Goal: Find specific page/section: Find specific page/section

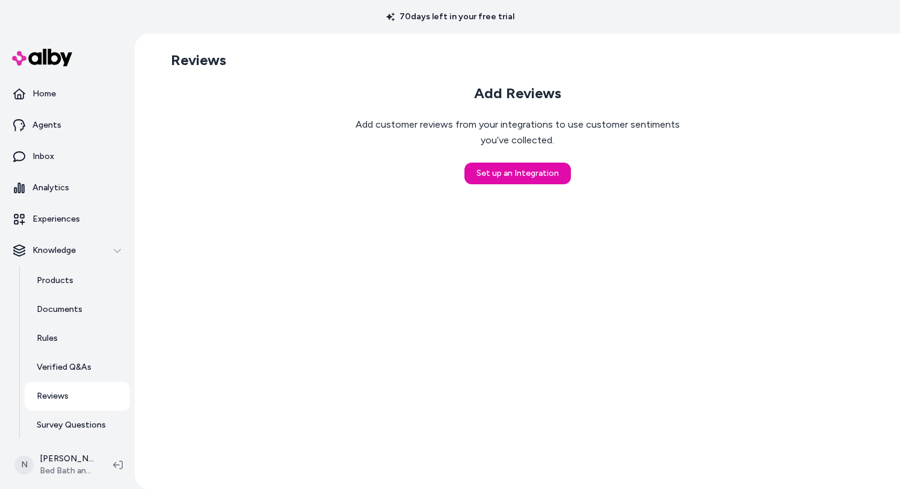
scroll to position [34, 0]
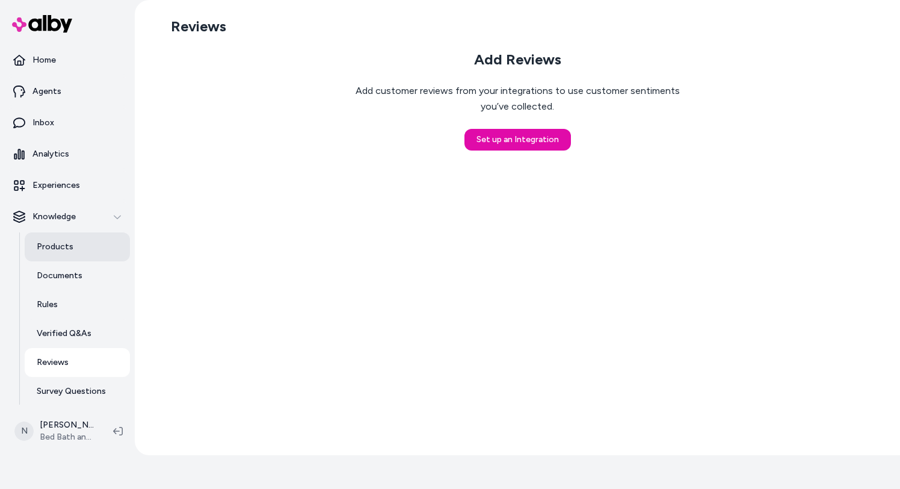
click at [62, 239] on link "Products" at bounding box center [77, 246] width 105 height 29
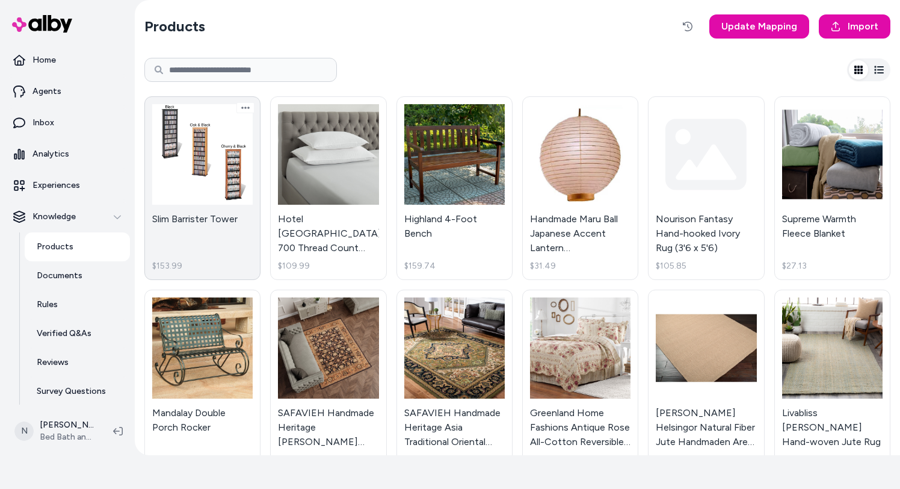
click at [241, 151] on link "Slim Barrister Tower $153.99" at bounding box center [202, 188] width 116 height 184
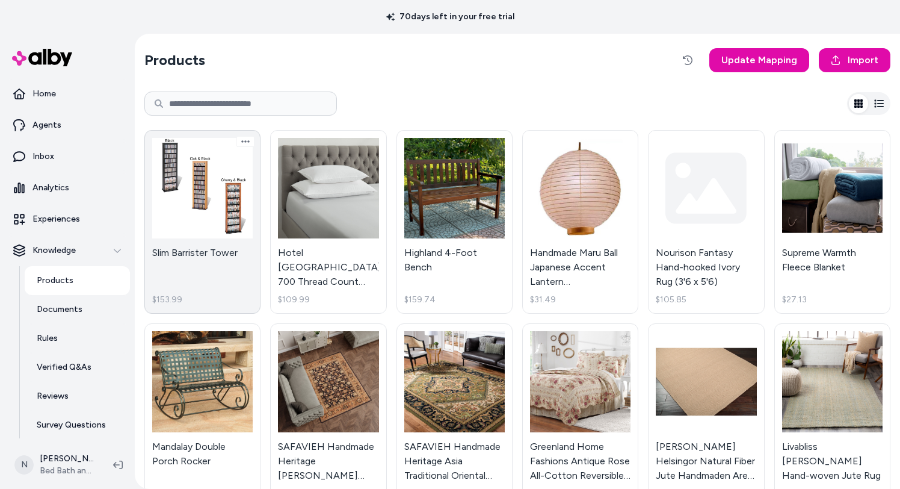
click at [240, 231] on body "70 days left in your free trial Home Agents Inbox Analytics Experiences Knowled…" at bounding box center [450, 244] width 900 height 489
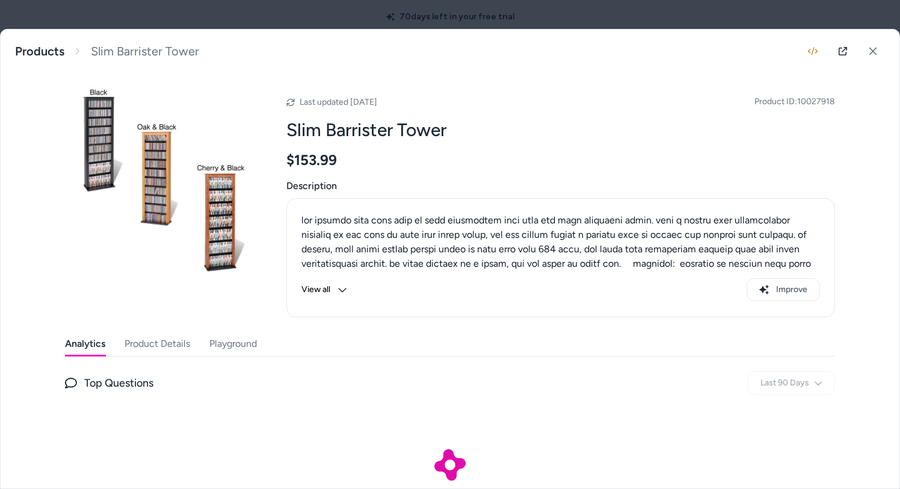
click at [180, 345] on button "Product Details" at bounding box center [158, 344] width 66 height 24
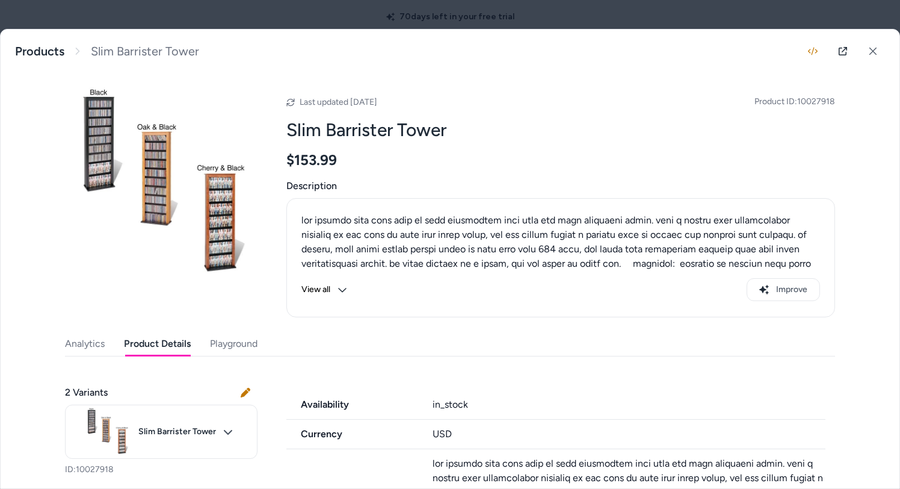
scroll to position [344, 0]
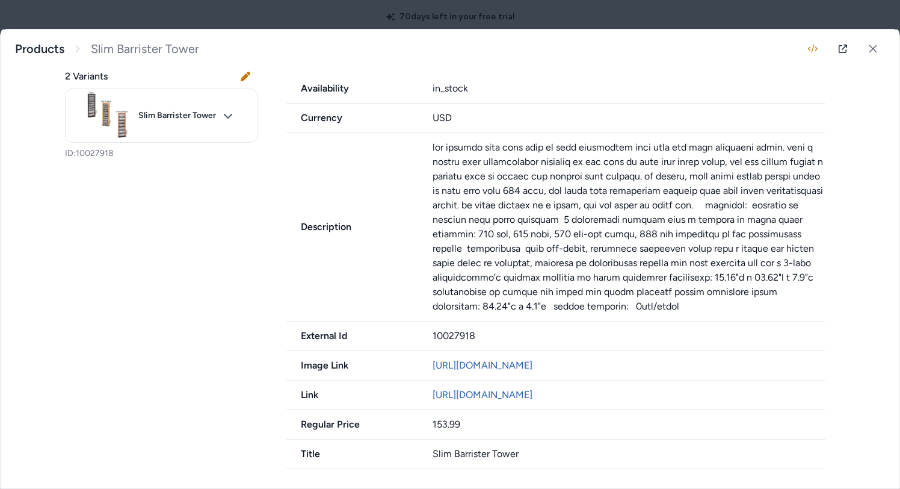
click at [459, 328] on div "10027918" at bounding box center [629, 335] width 393 height 14
copy div "10027918"
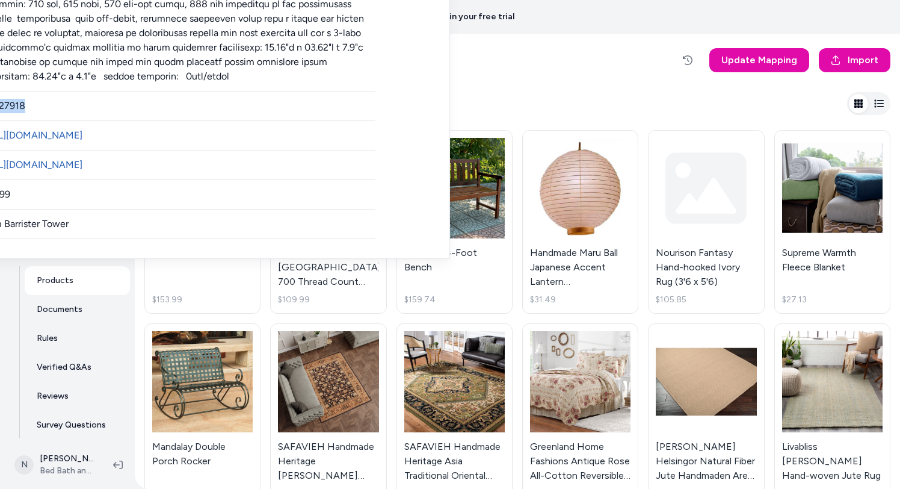
scroll to position [34, 0]
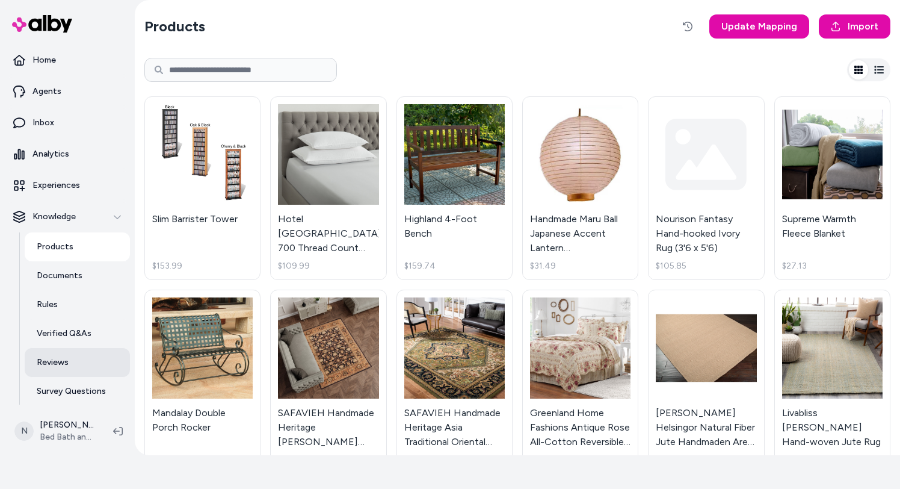
click at [74, 354] on link "Reviews" at bounding box center [77, 362] width 105 height 29
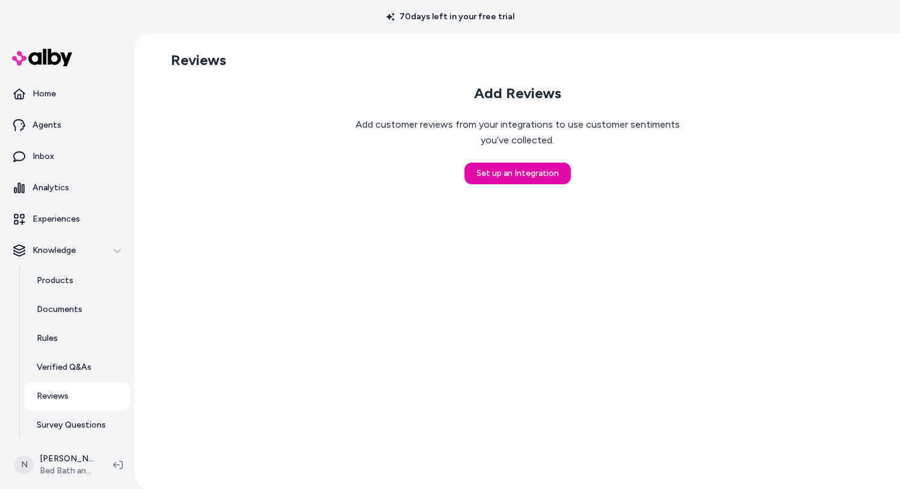
scroll to position [34, 0]
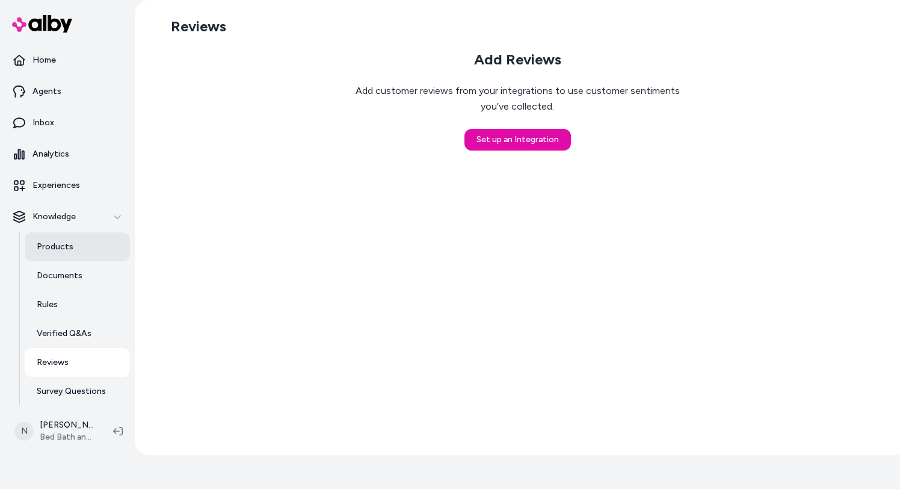
click at [73, 242] on link "Products" at bounding box center [77, 246] width 105 height 29
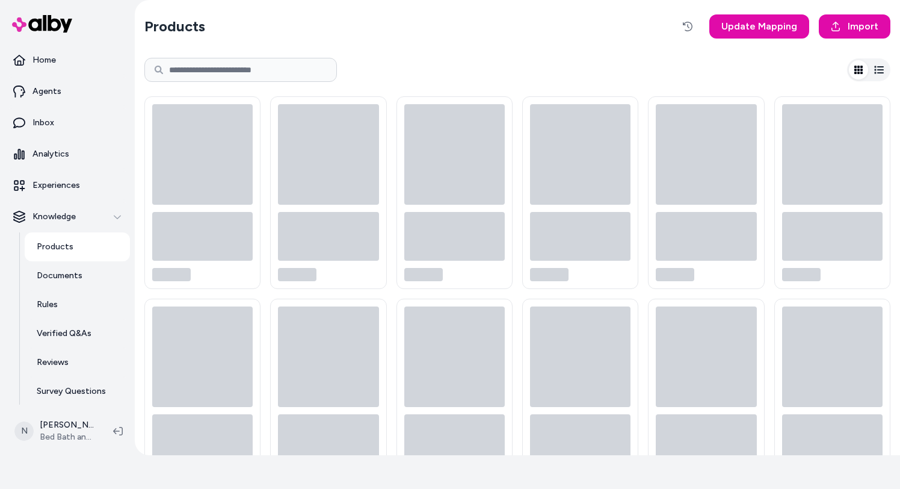
click at [254, 72] on input at bounding box center [240, 70] width 193 height 24
paste input "********"
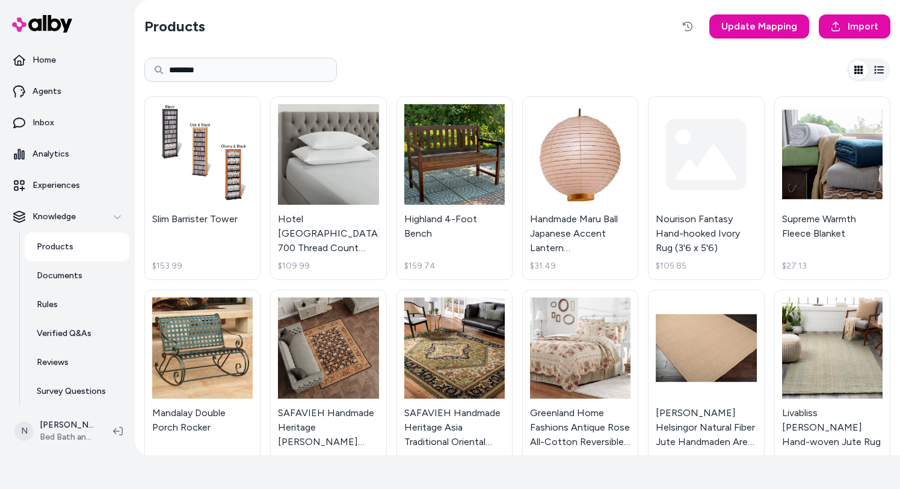
type input "********"
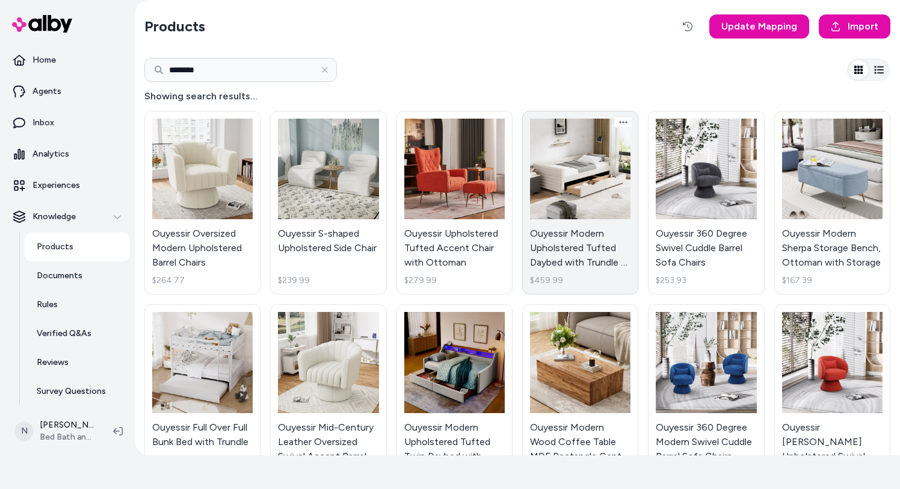
scroll to position [1016, 0]
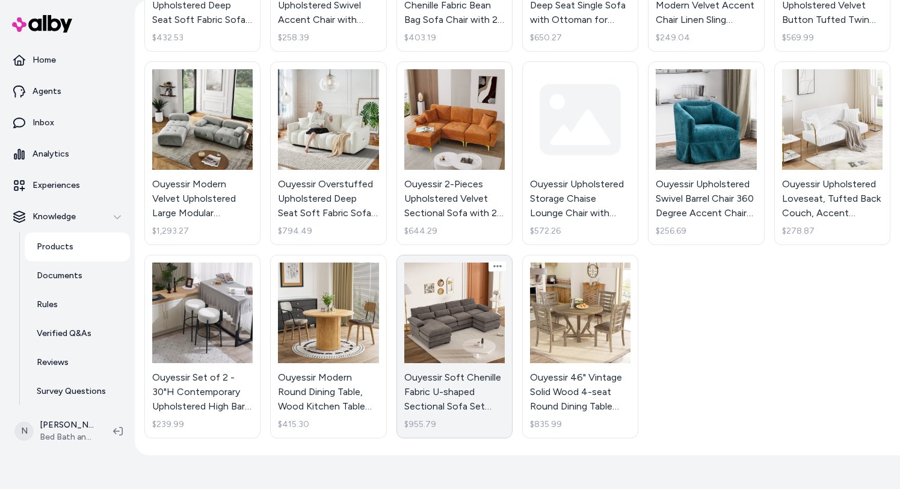
click at [461, 313] on link "Ouyessir Soft Chenille Fabric U-shaped Sectional Sofa Set with Doudle Layer Cus…" at bounding box center [454, 346] width 116 height 184
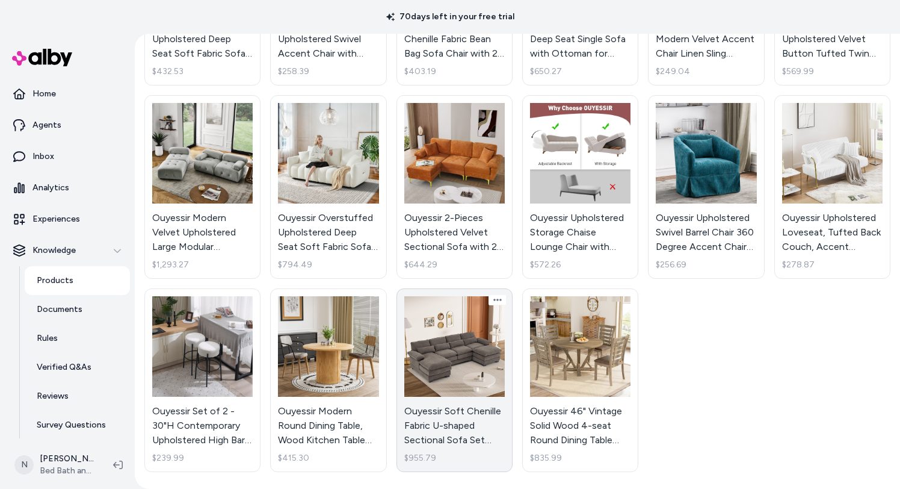
click at [425, 346] on link "Ouyessir Soft Chenille Fabric U-shaped Sectional Sofa Set with Doudle Layer Cus…" at bounding box center [454, 380] width 116 height 184
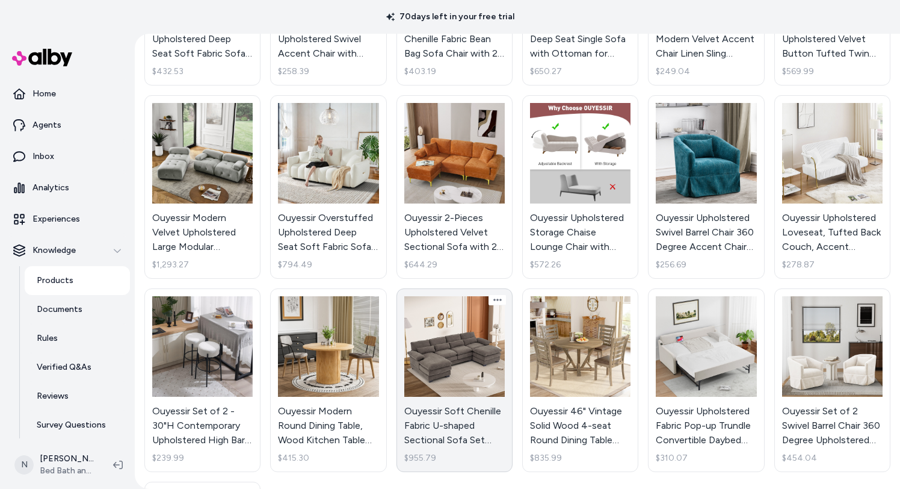
click at [449, 348] on body "70 days left in your free trial Home Agents Inbox Analytics Experiences Knowled…" at bounding box center [450, 244] width 900 height 489
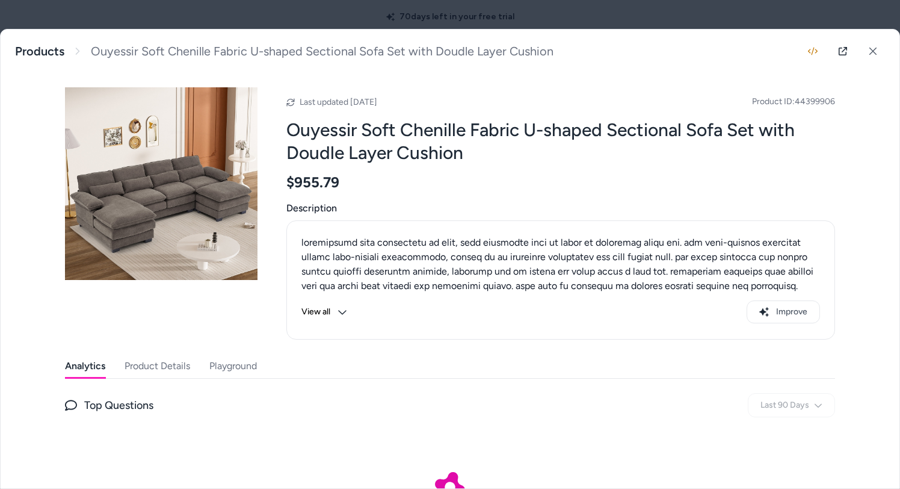
click at [173, 363] on button "Product Details" at bounding box center [158, 366] width 66 height 24
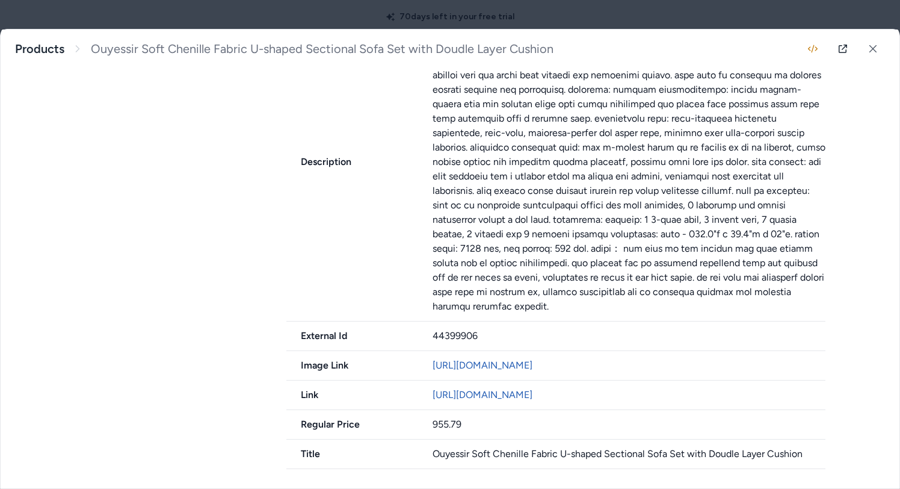
scroll to position [497, 0]
click at [461, 321] on div "External Id 44399906" at bounding box center [555, 335] width 539 height 29
click at [461, 328] on div "44399906" at bounding box center [629, 335] width 393 height 14
copy div "44399906"
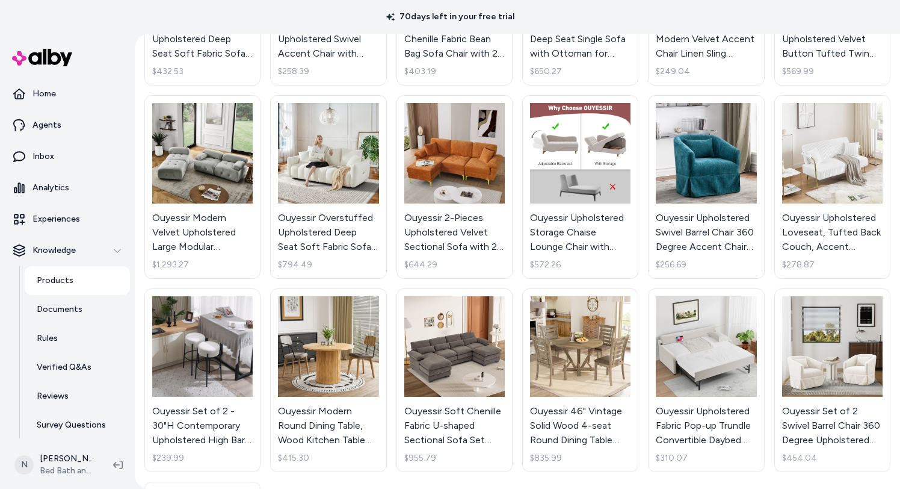
scroll to position [34, 0]
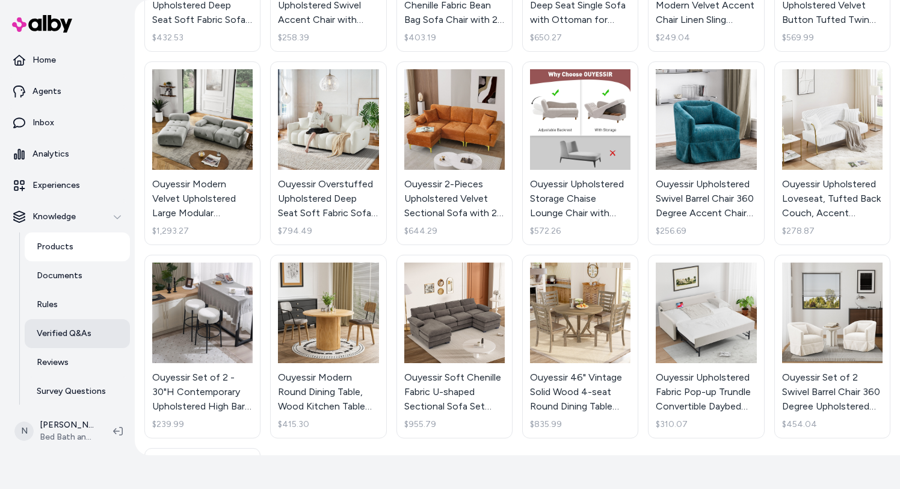
click at [78, 331] on p "Verified Q&As" at bounding box center [64, 333] width 55 height 12
click at [82, 336] on p "Verified Q&As" at bounding box center [64, 333] width 55 height 12
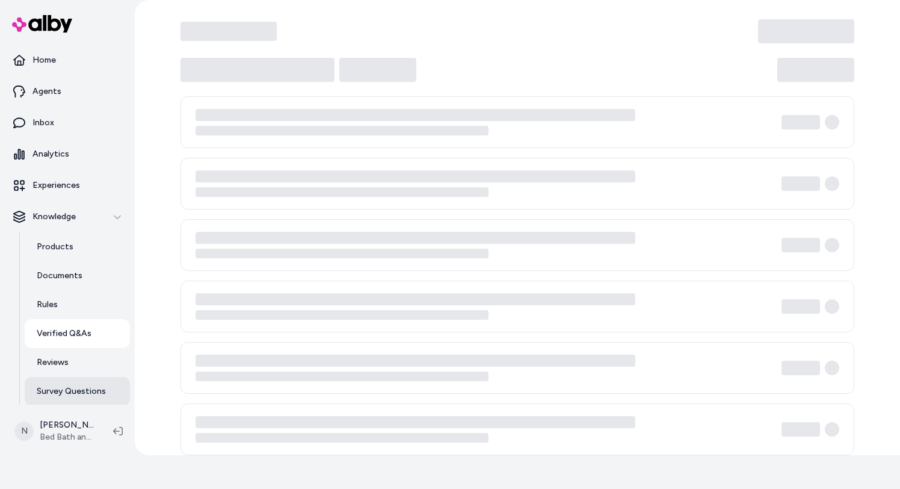
click at [61, 381] on link "Survey Questions" at bounding box center [77, 391] width 105 height 29
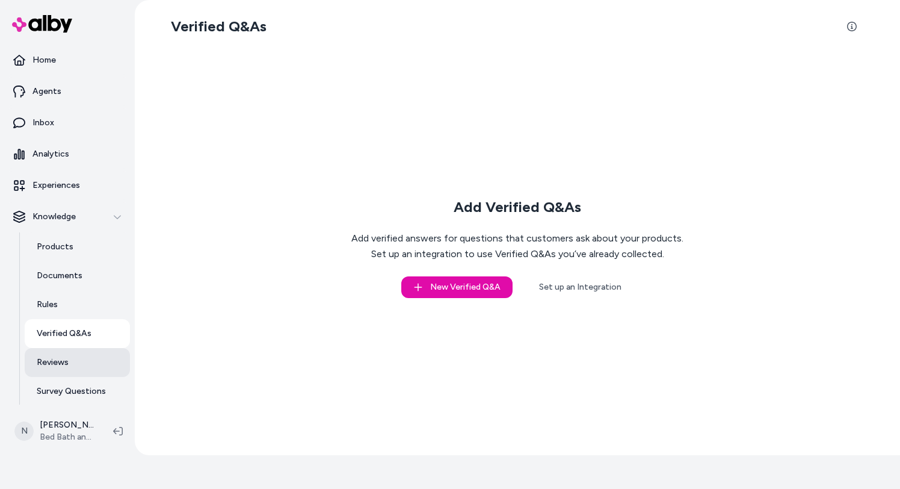
click at [70, 364] on link "Reviews" at bounding box center [77, 362] width 105 height 29
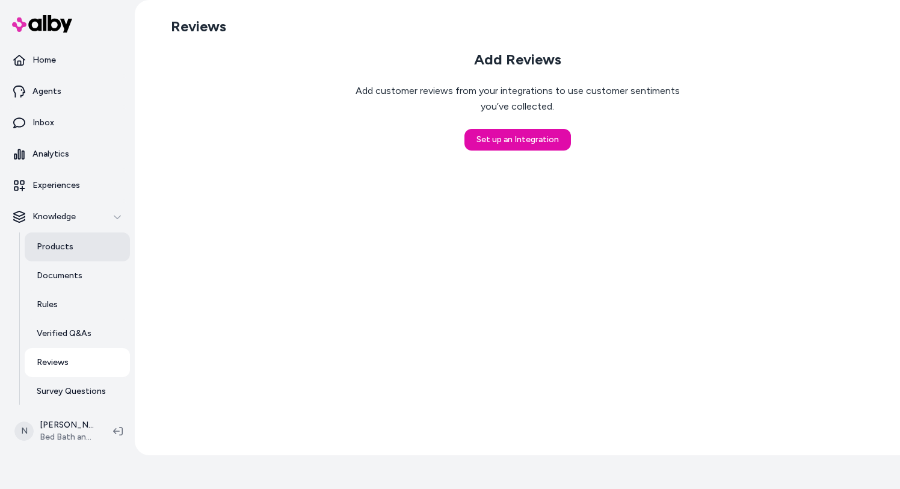
click at [50, 252] on link "Products" at bounding box center [77, 246] width 105 height 29
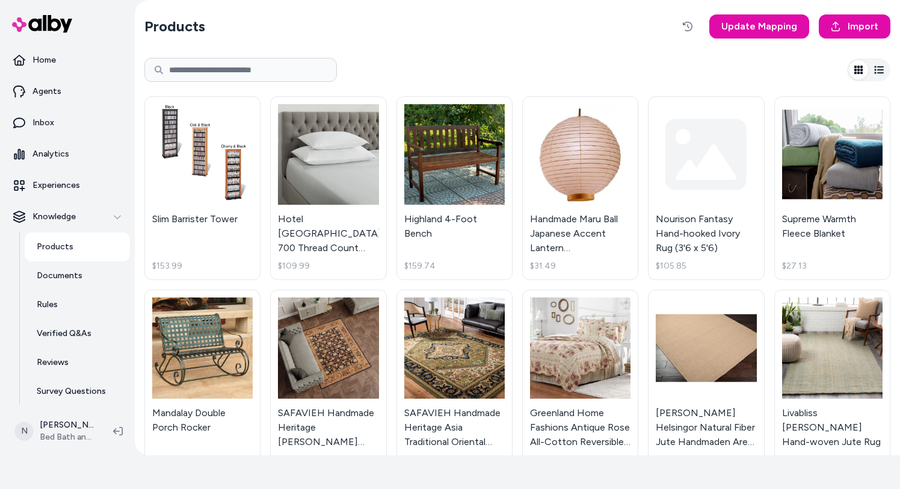
click at [233, 70] on input at bounding box center [240, 70] width 193 height 24
paste input "**********"
type input "**********"
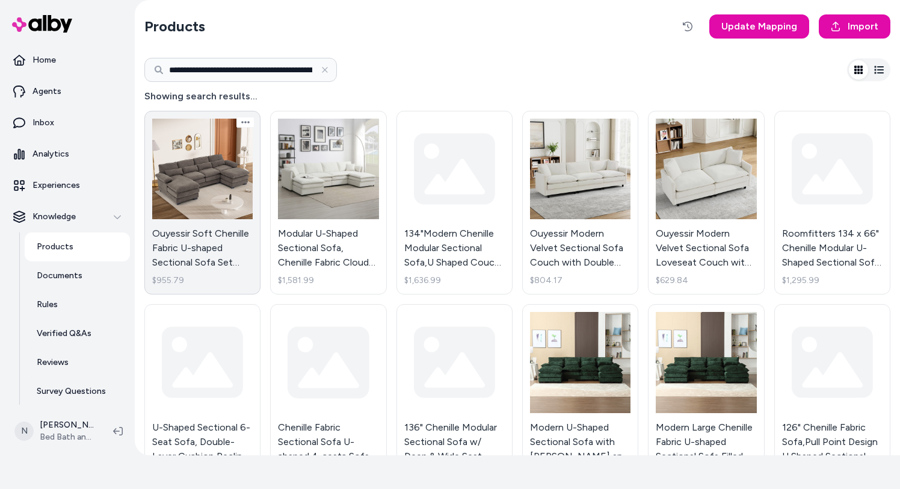
click at [223, 194] on link "Ouyessir Soft Chenille Fabric U-shaped Sectional Sofa Set with Doudle Layer Cus…" at bounding box center [202, 203] width 116 height 184
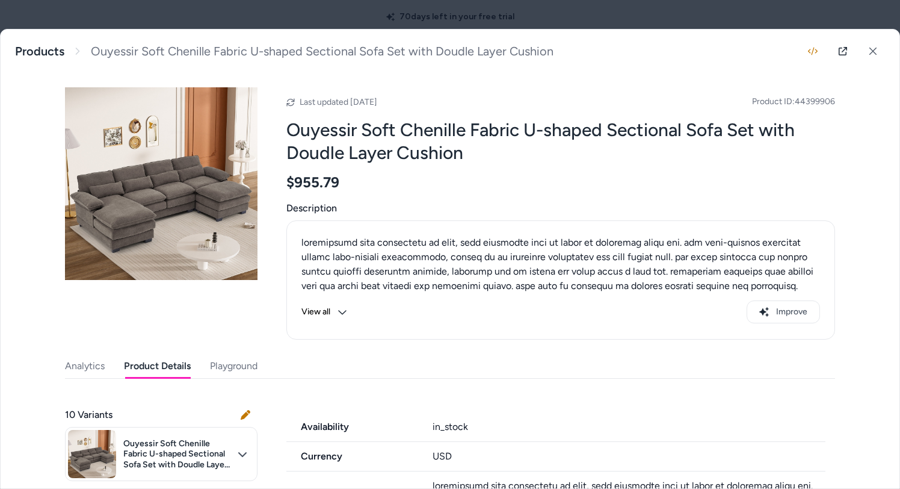
click at [167, 361] on button "Product Details" at bounding box center [157, 366] width 67 height 24
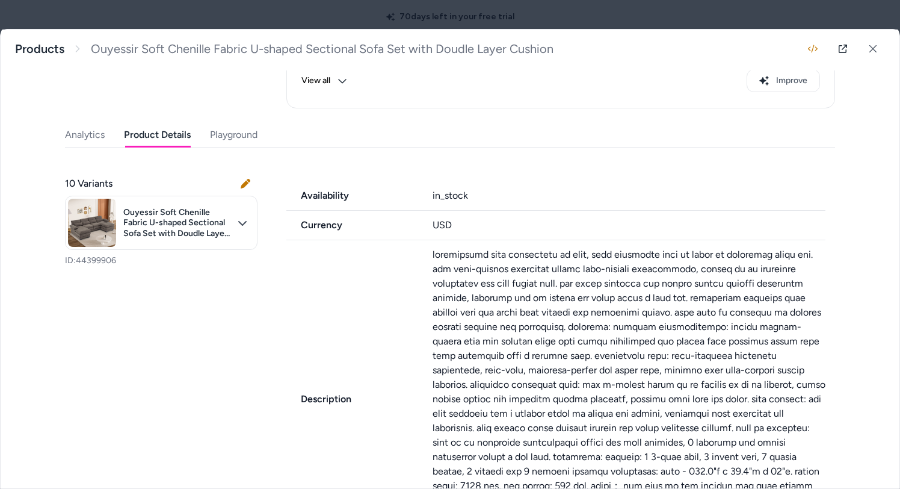
scroll to position [497, 0]
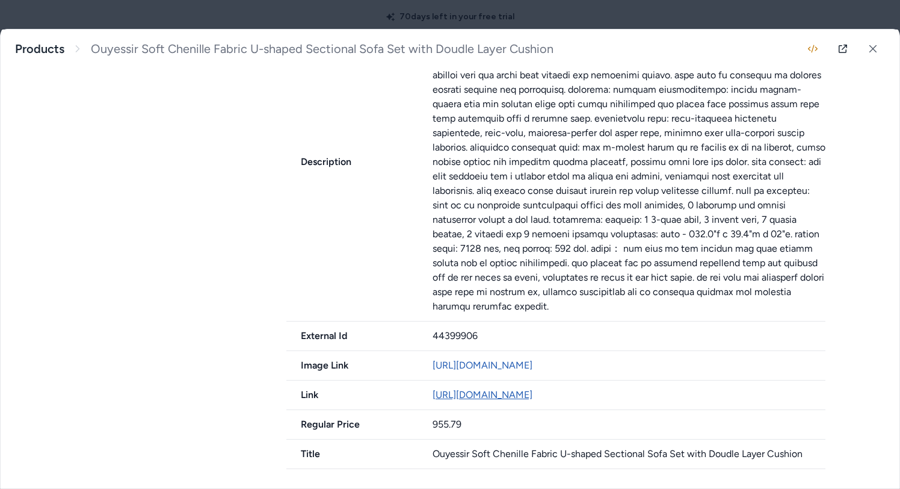
click at [467, 389] on link "http://www.bedbathandbeyond.com/Home-Garden/Ouyessir-Soft-Chenille-Fabric-U-sha…" at bounding box center [483, 394] width 100 height 11
click at [448, 328] on div "44399906" at bounding box center [629, 335] width 393 height 14
copy div "44399906"
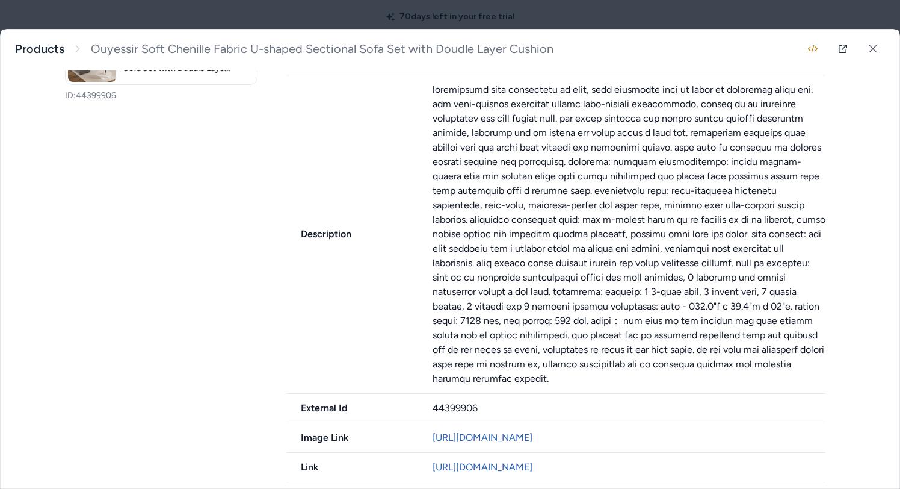
scroll to position [405, 0]
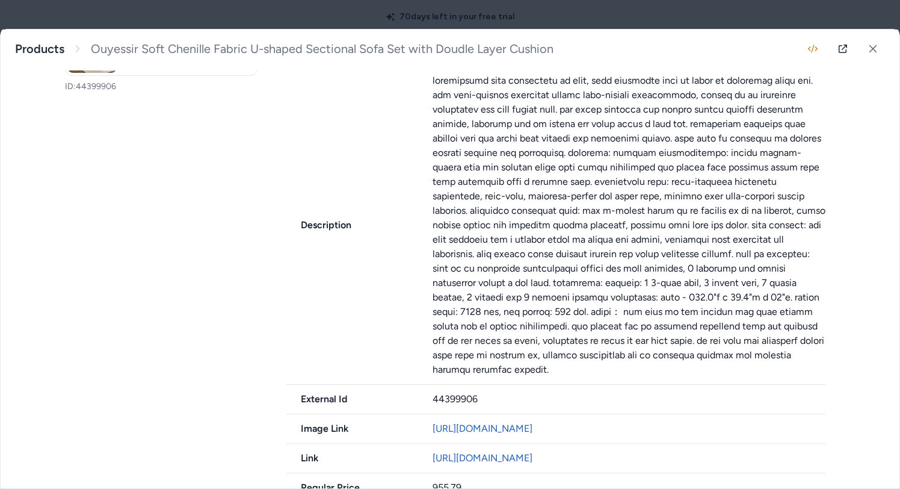
click at [442, 392] on div "44399906" at bounding box center [629, 399] width 393 height 14
copy div "44399906"
click at [460, 392] on div "44399906" at bounding box center [629, 399] width 393 height 14
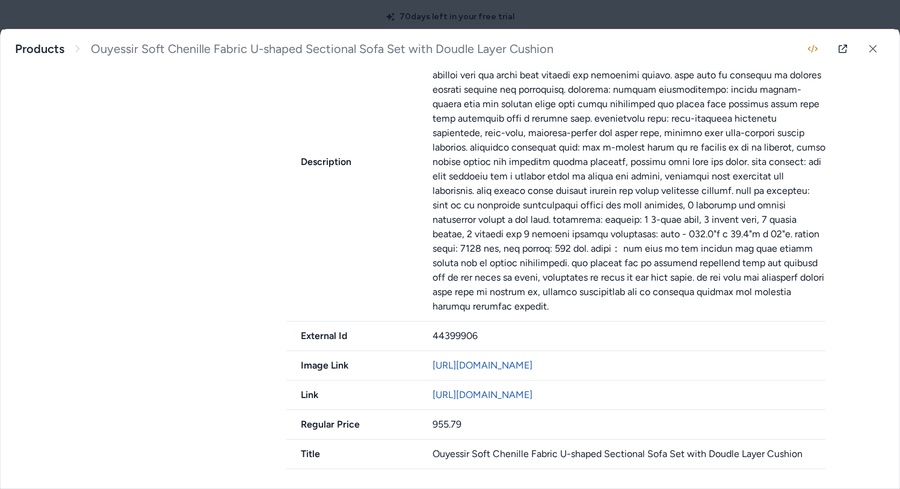
scroll to position [497, 0]
click at [472, 328] on div "44399906" at bounding box center [629, 335] width 393 height 14
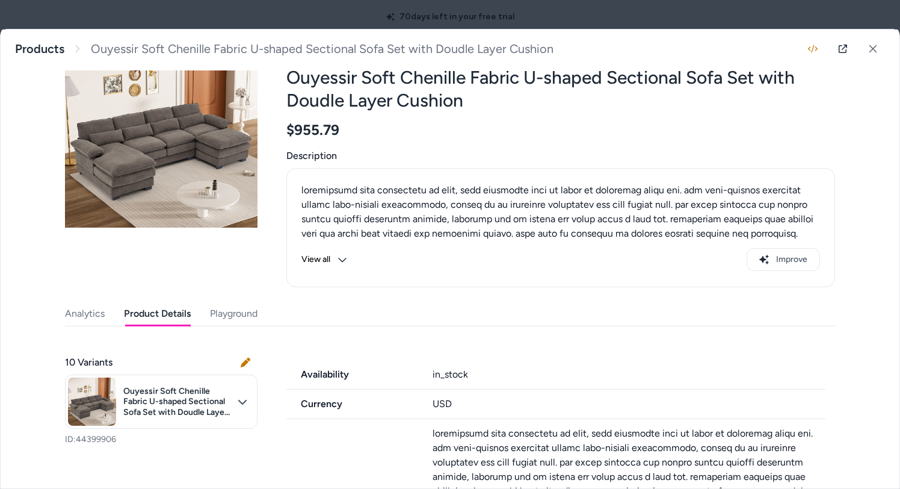
scroll to position [173, 0]
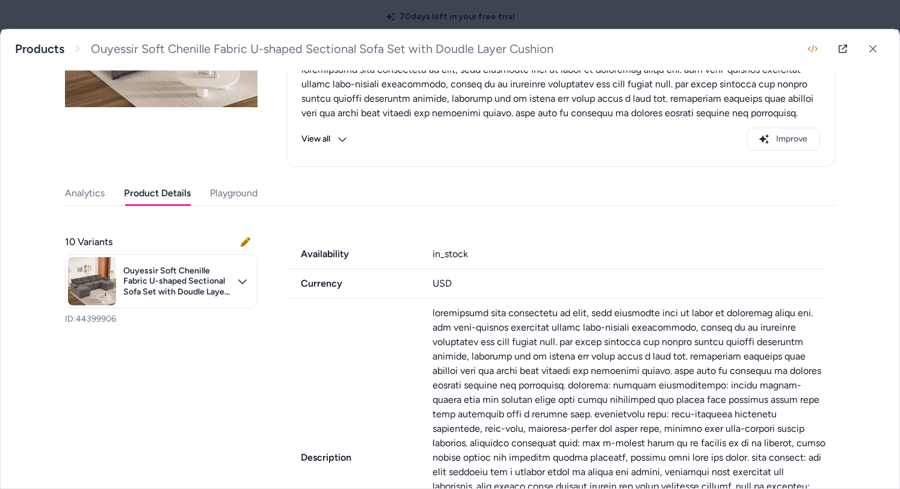
click at [105, 197] on div "Analytics Product Details Playground" at bounding box center [450, 193] width 770 height 25
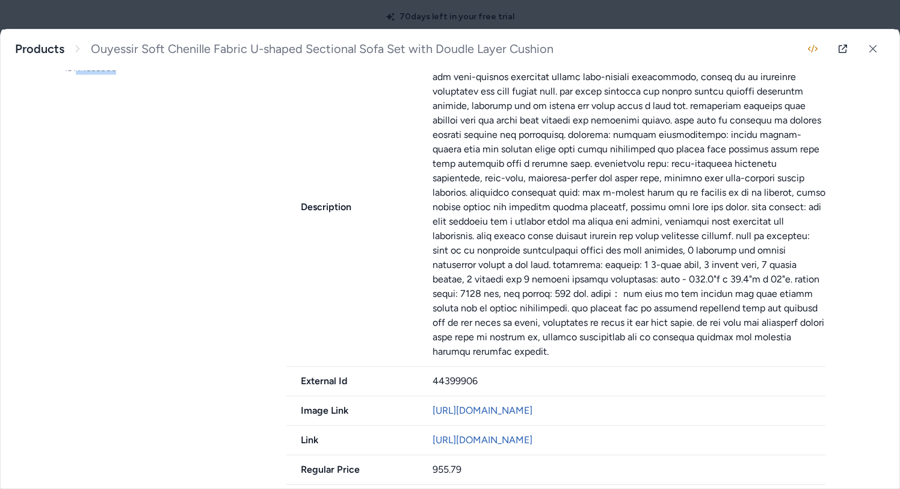
scroll to position [441, 0]
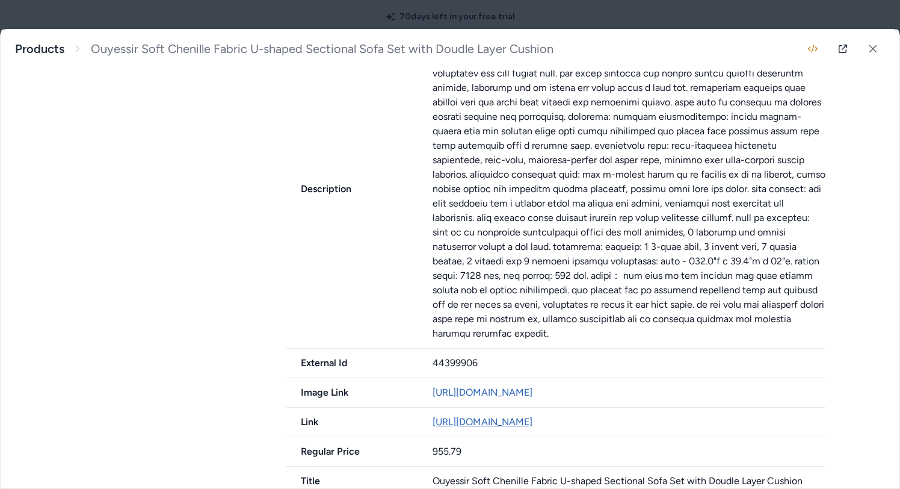
click at [486, 427] on link "http://www.bedbathandbeyond.com/Home-Garden/Ouyessir-Soft-Chenille-Fabric-U-sha…" at bounding box center [483, 421] width 100 height 11
click at [464, 356] on div "44399906" at bounding box center [629, 363] width 393 height 14
copy div "44399906"
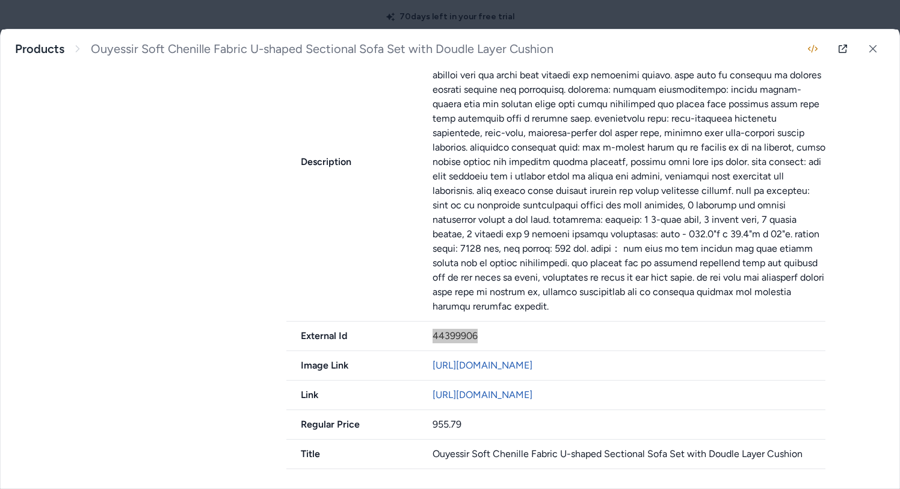
scroll to position [497, 0]
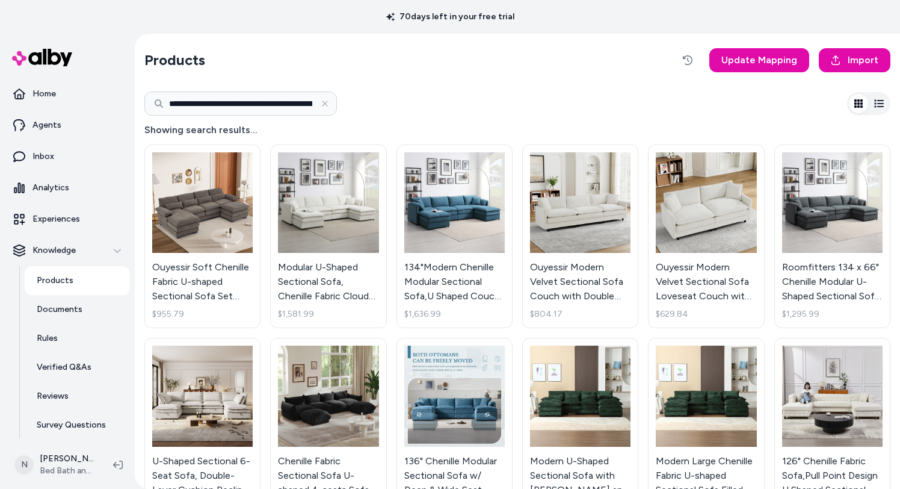
scroll to position [34, 0]
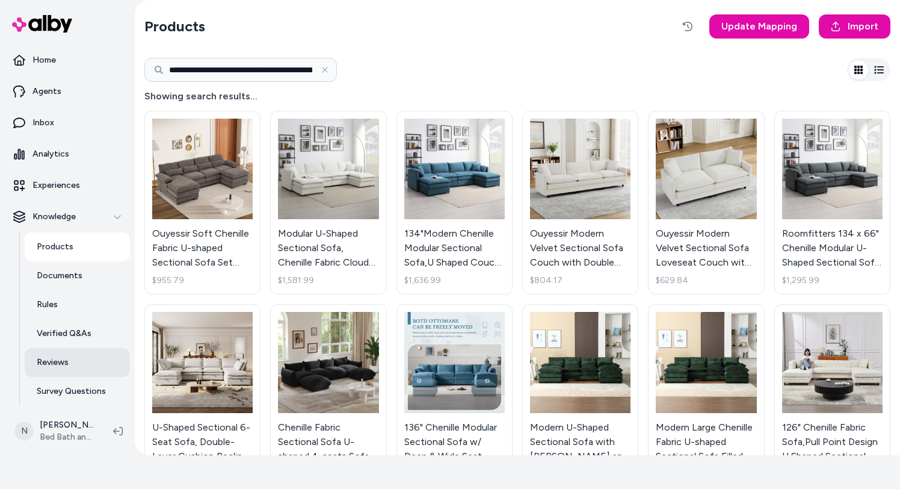
click at [85, 351] on link "Reviews" at bounding box center [77, 362] width 105 height 29
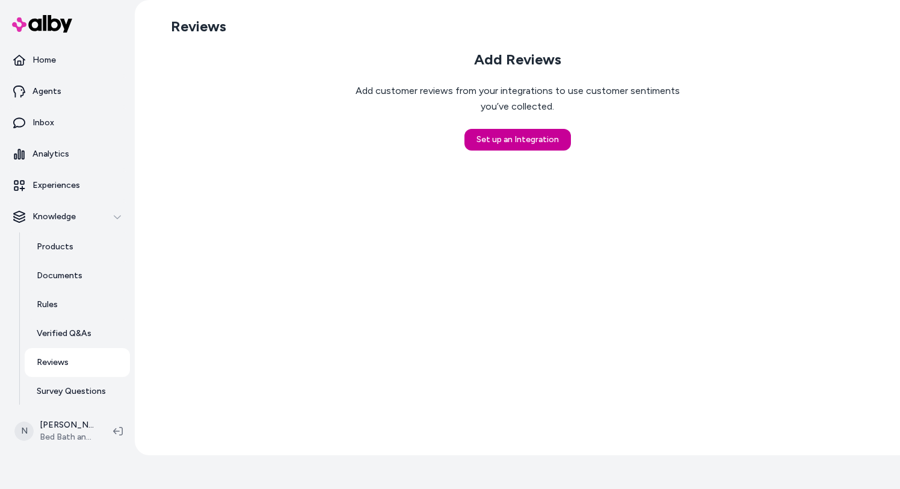
click at [520, 138] on button "Set up an Integration" at bounding box center [517, 140] width 106 height 22
click at [517, 132] on button "Set up an Integration" at bounding box center [517, 140] width 106 height 22
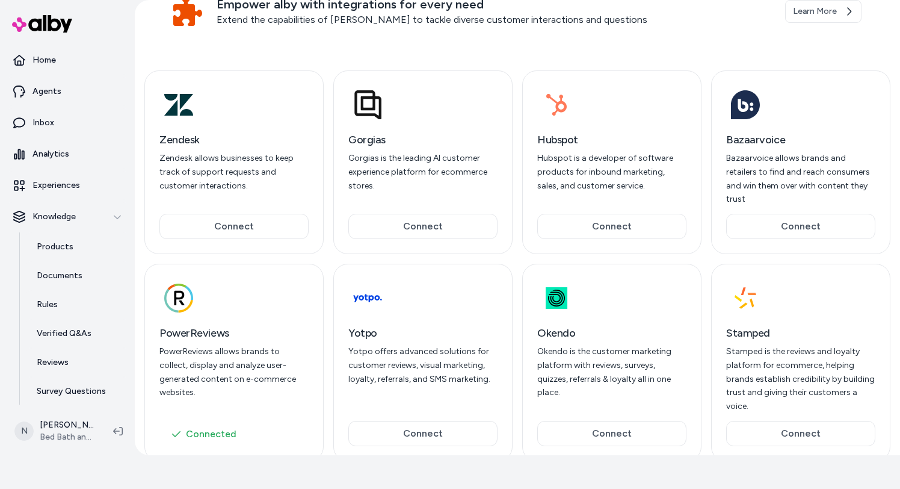
scroll to position [95, 0]
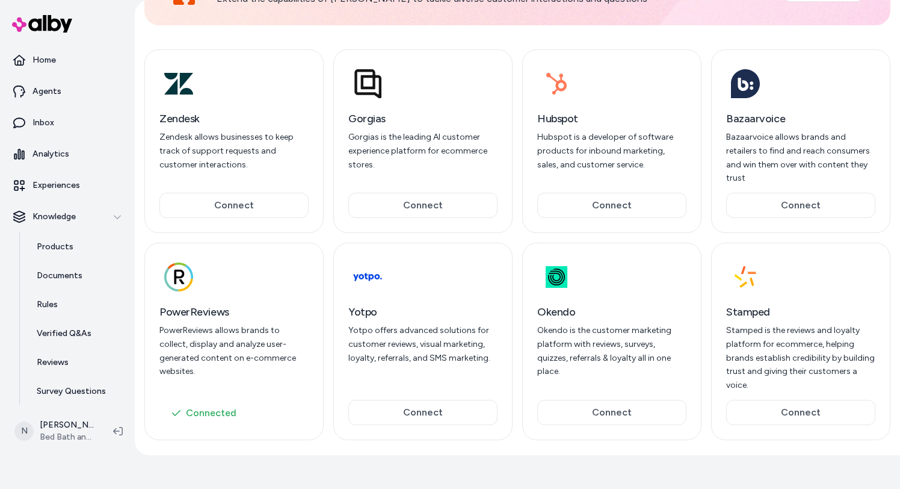
click at [273, 273] on div at bounding box center [233, 277] width 149 height 39
click at [202, 401] on button "Connected" at bounding box center [233, 413] width 149 height 24
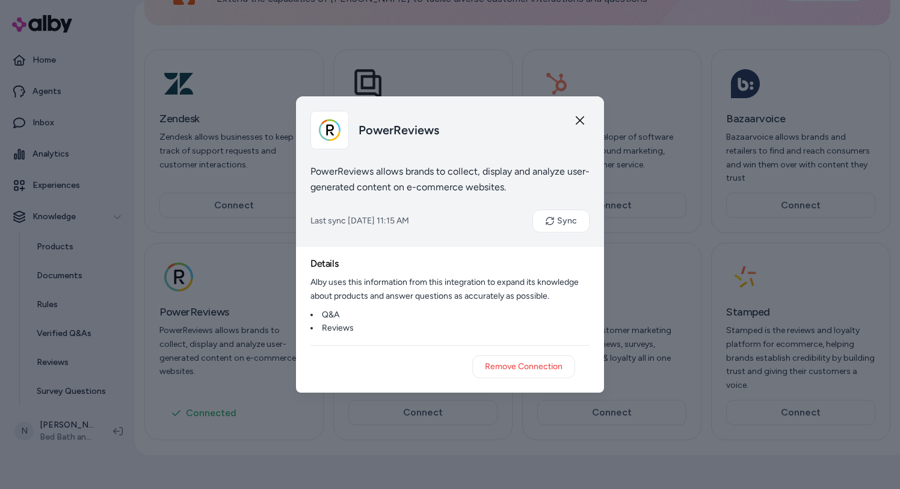
click at [575, 119] on icon "button" at bounding box center [580, 121] width 10 height 10
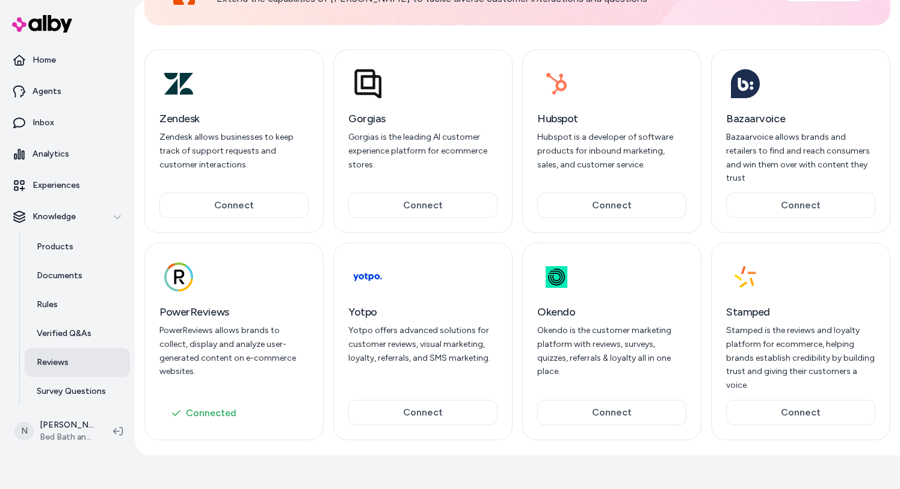
click at [80, 358] on link "Reviews" at bounding box center [77, 362] width 105 height 29
click at [87, 366] on link "Reviews" at bounding box center [77, 362] width 105 height 29
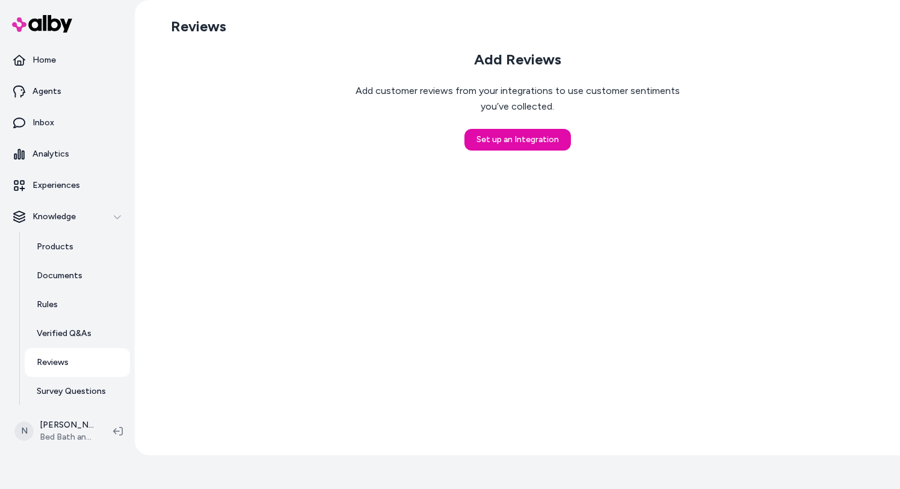
click at [210, 258] on div "Reviews Add Reviews Add customer reviews from your integrations to use customer…" at bounding box center [517, 227] width 765 height 455
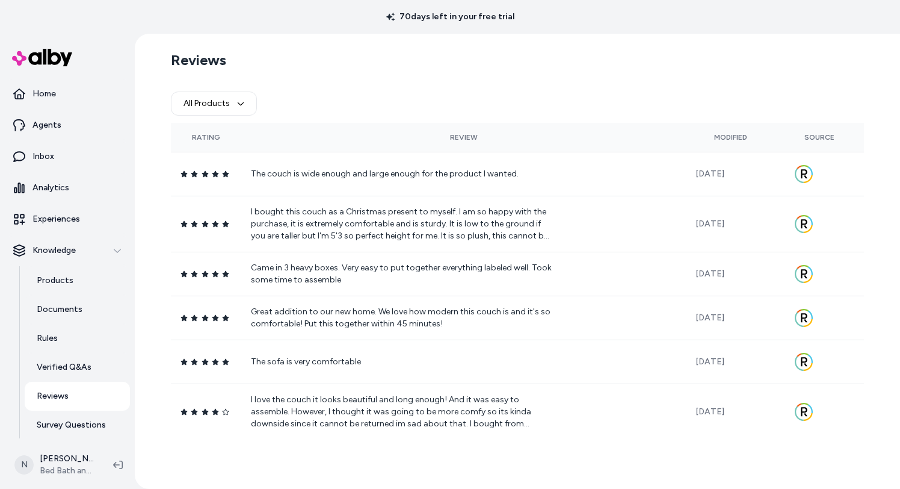
scroll to position [34, 0]
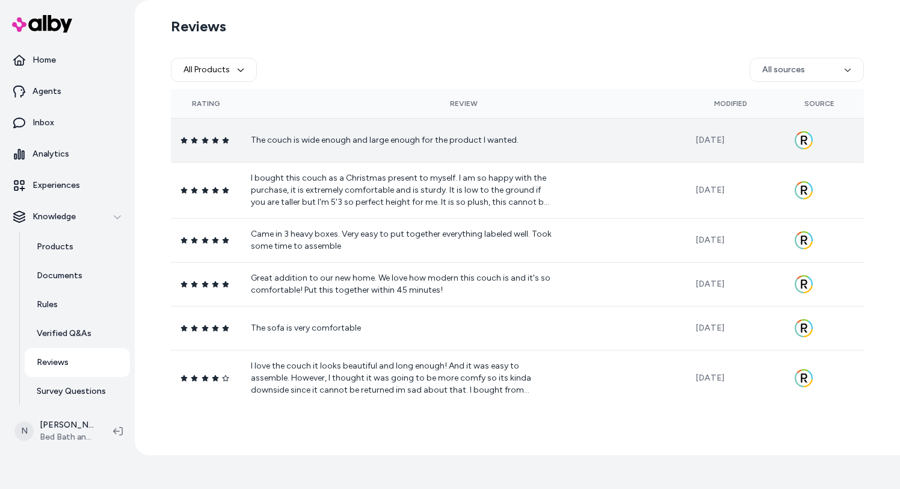
click at [324, 139] on p "The couch is wide enough and large enough for the product I wanted." at bounding box center [401, 140] width 301 height 12
click at [223, 79] on button "All Products" at bounding box center [214, 70] width 86 height 24
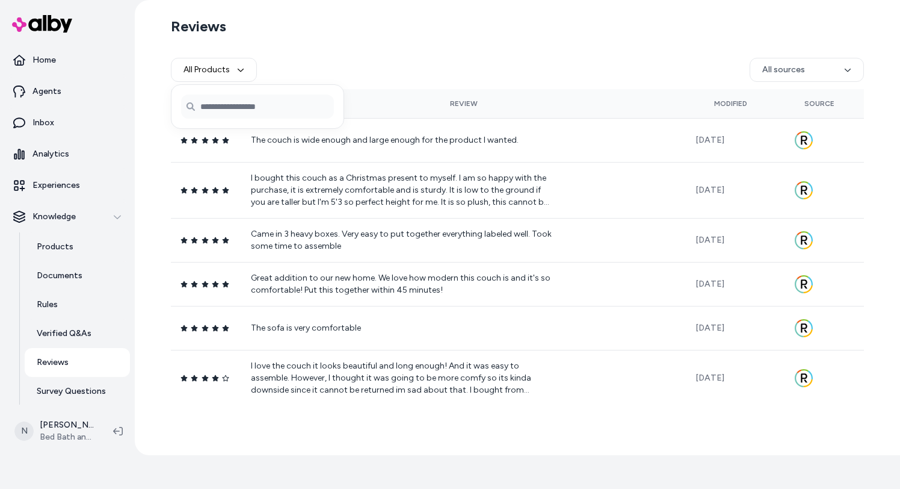
paste input "********"
type input "********"
click at [287, 135] on span "Ouyessir Soft Chenille Fabric U-shaped Sectional Sofa Set with Doudle Layer Cus…" at bounding box center [272, 141] width 111 height 12
click at [288, 142] on span "Ouyessir Soft Chenille Fabric U-shaped Sectional Sofa Set with Doudle Layer Cus…" at bounding box center [272, 141] width 111 height 12
click at [295, 141] on span "Ouyessir Soft Chenille Fabric U-shaped Sectional Sofa Set with Doudle Layer Cus…" at bounding box center [272, 141] width 111 height 12
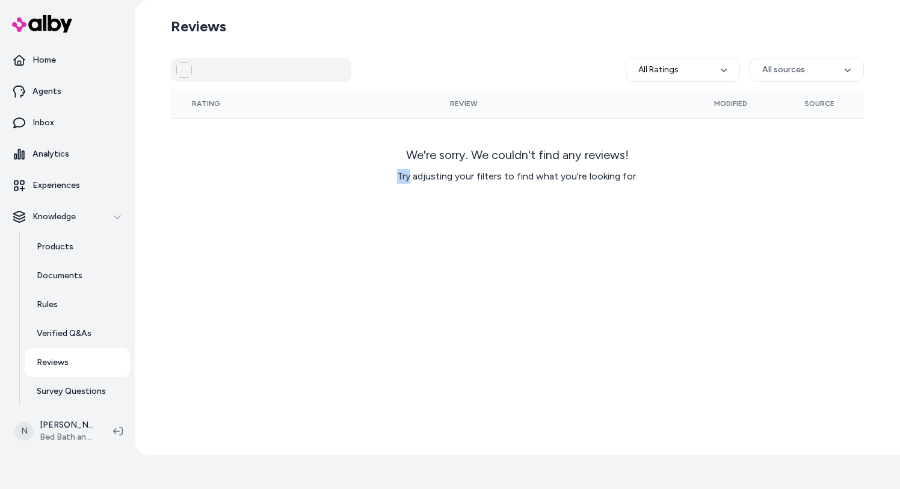
click at [282, 141] on td "We're sorry. We couldn't find any reviews! Try adjusting your filters to find w…" at bounding box center [517, 165] width 693 height 94
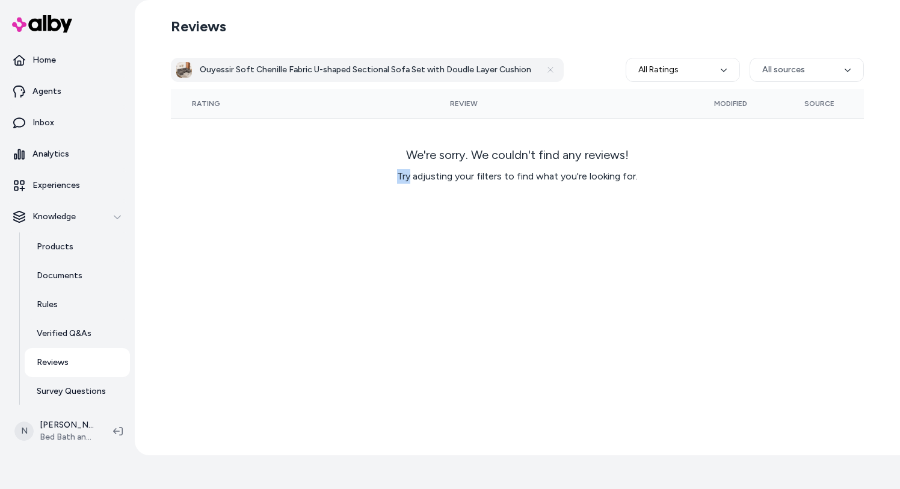
click at [312, 70] on h3 "Ouyessir Soft Chenille Fabric U-shaped Sectional Sofa Set with Doudle Layer Cus…" at bounding box center [366, 70] width 332 height 12
click at [546, 67] on icon at bounding box center [551, 70] width 10 height 10
click at [546, 66] on icon at bounding box center [551, 70] width 10 height 10
click at [548, 69] on icon at bounding box center [550, 69] width 5 height 5
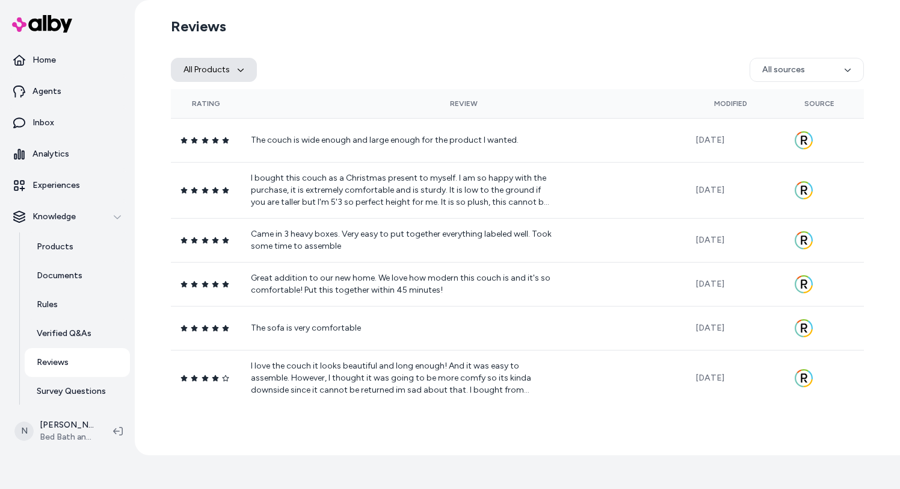
click at [226, 72] on button "All Products" at bounding box center [214, 70] width 86 height 24
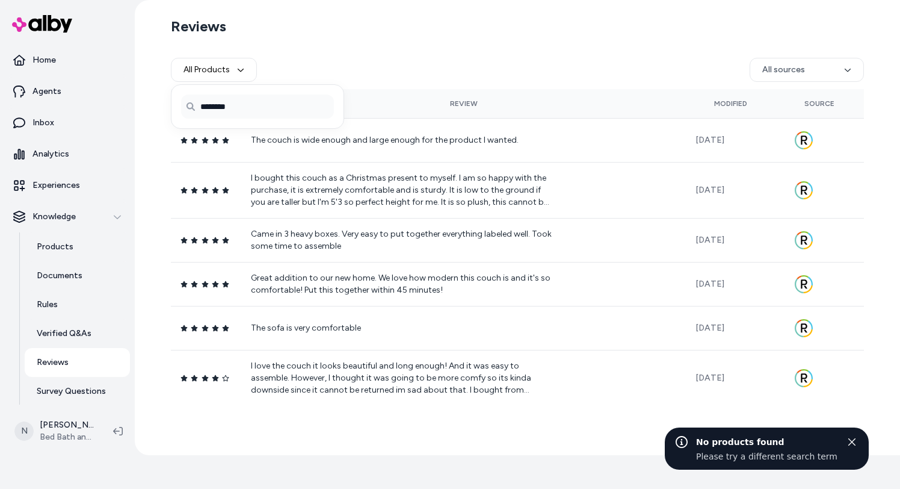
type input "********"
